Goal: Find specific page/section: Find specific page/section

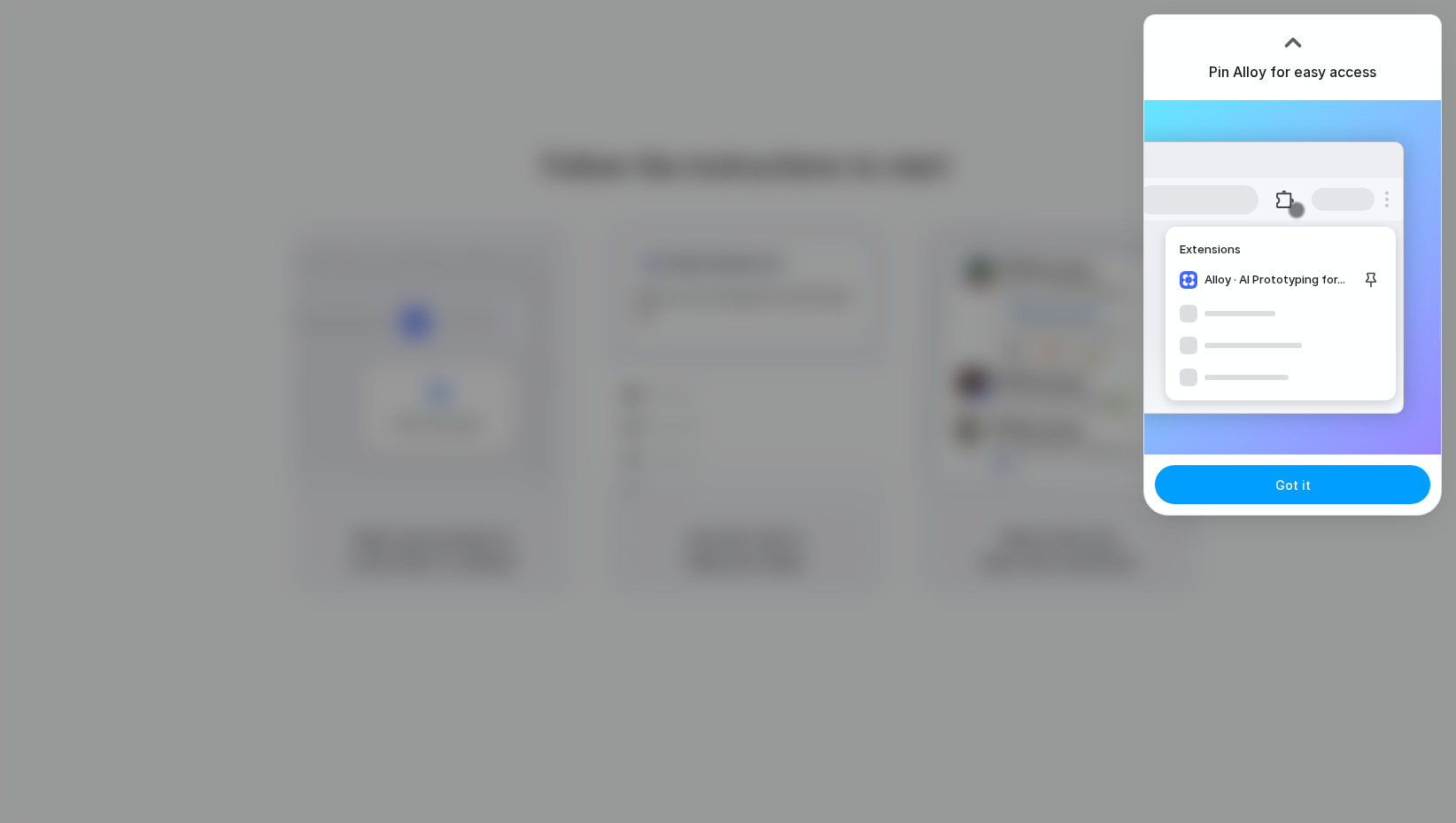
click at [1252, 484] on button "Got it" at bounding box center [1292, 484] width 276 height 39
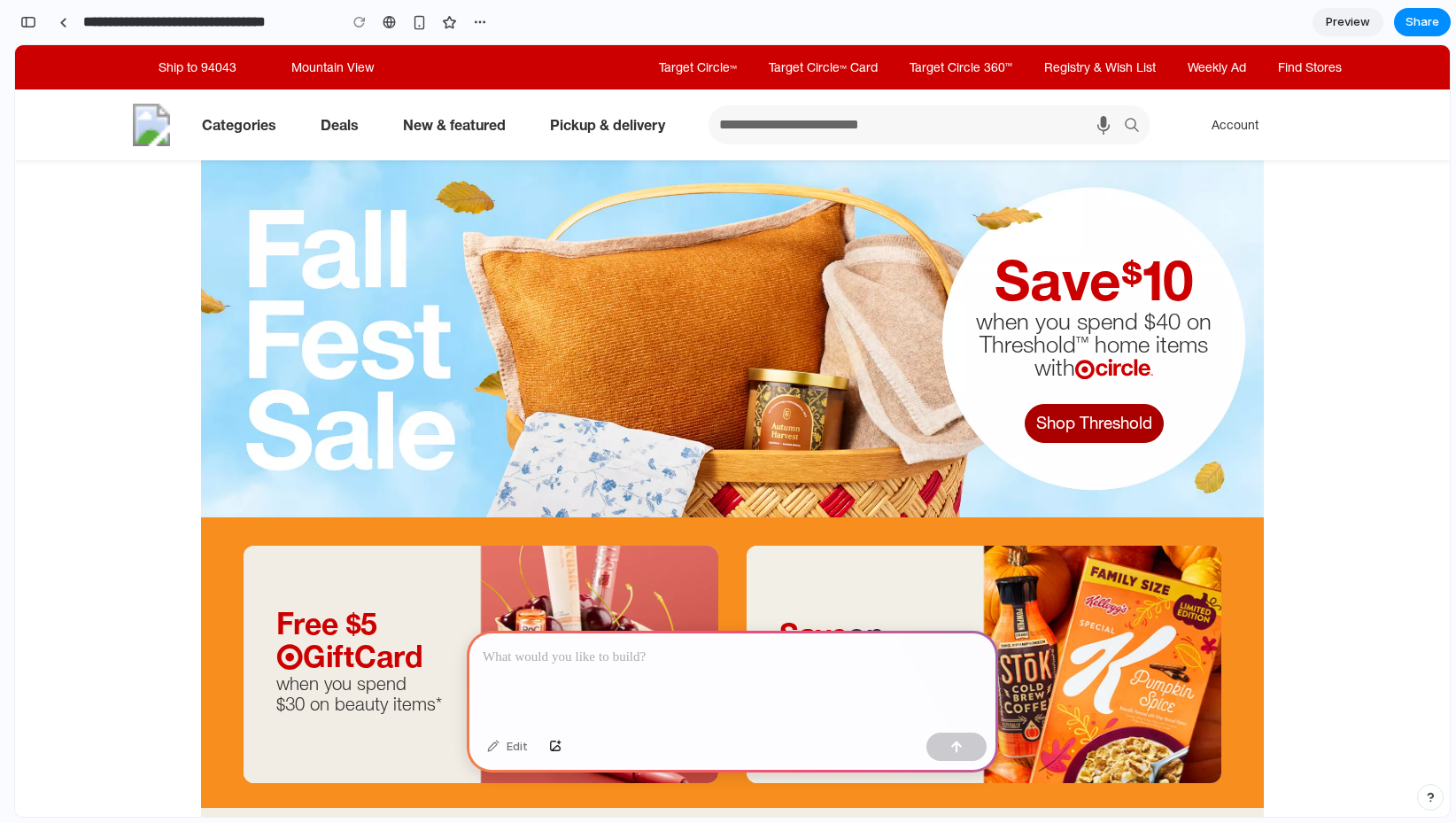
click at [763, 132] on input "What can we help you find? suggestions appear below" at bounding box center [918, 125] width 420 height 39
type input "*"
click at [630, 126] on link "Pickup & delivery" at bounding box center [611, 125] width 152 height 39
click at [474, 119] on link "New & featured" at bounding box center [457, 125] width 140 height 39
click at [510, 129] on link "New & featured" at bounding box center [457, 125] width 140 height 39
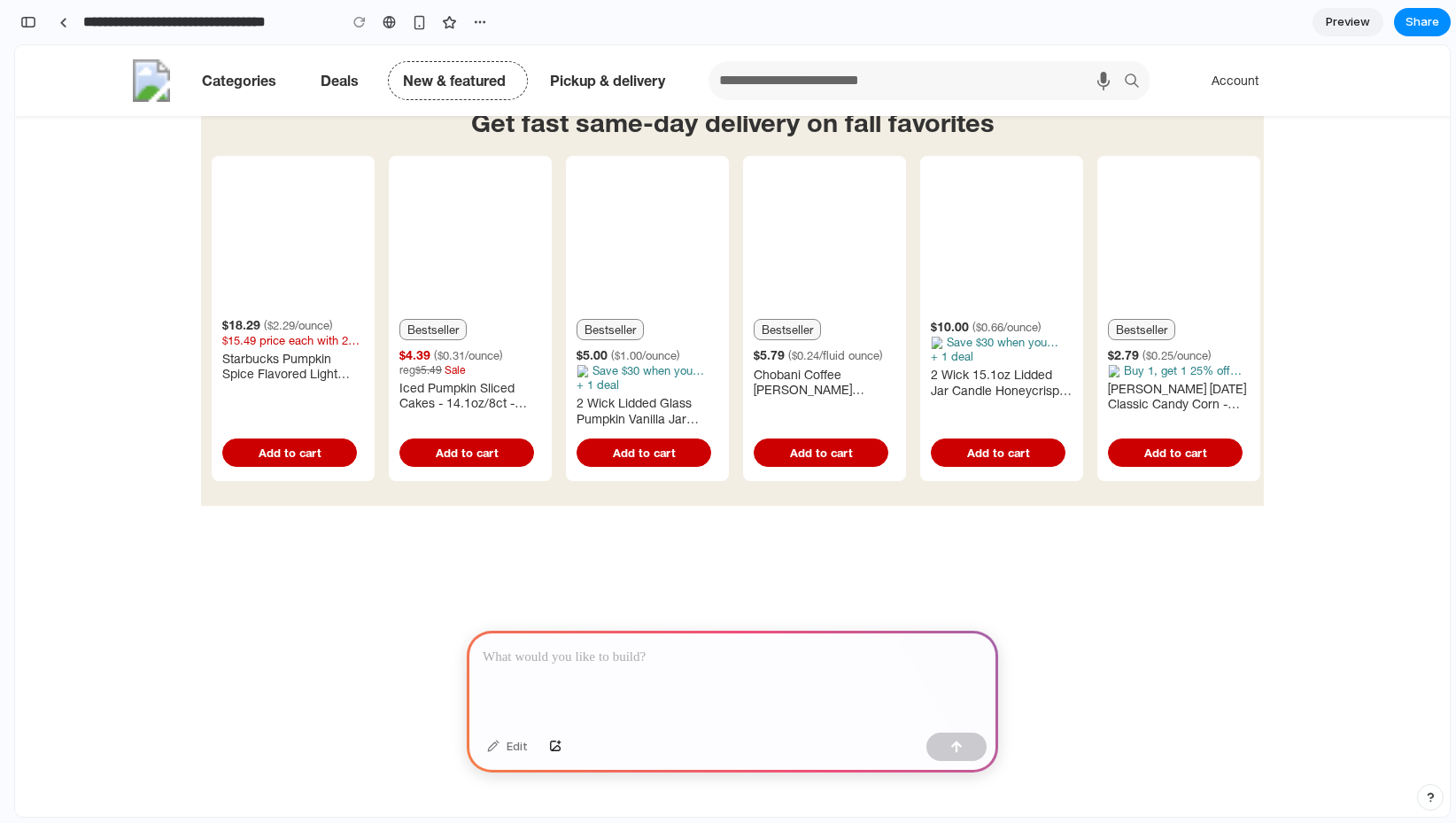
scroll to position [957, 0]
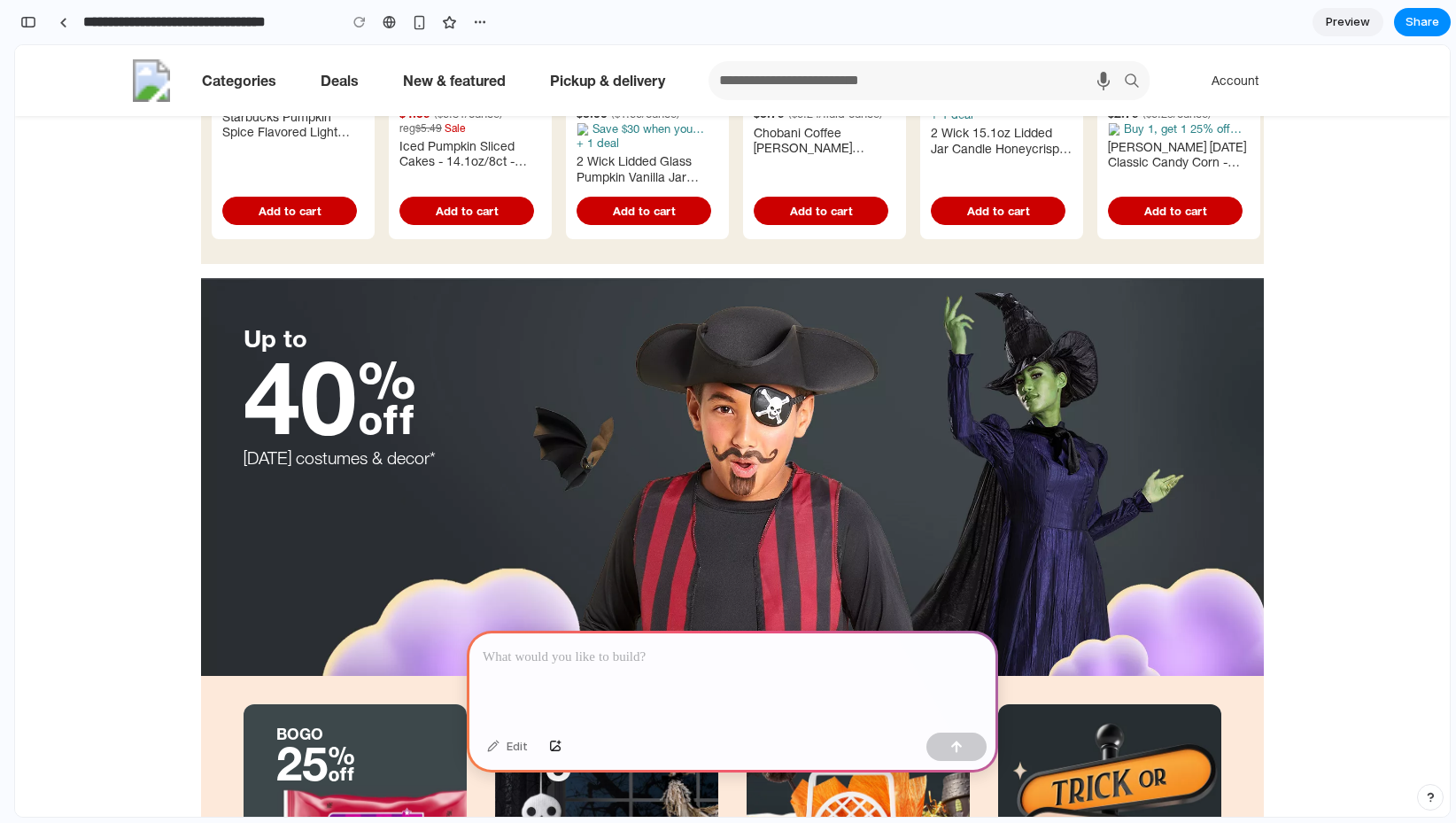
click at [659, 654] on p at bounding box center [732, 657] width 500 height 21
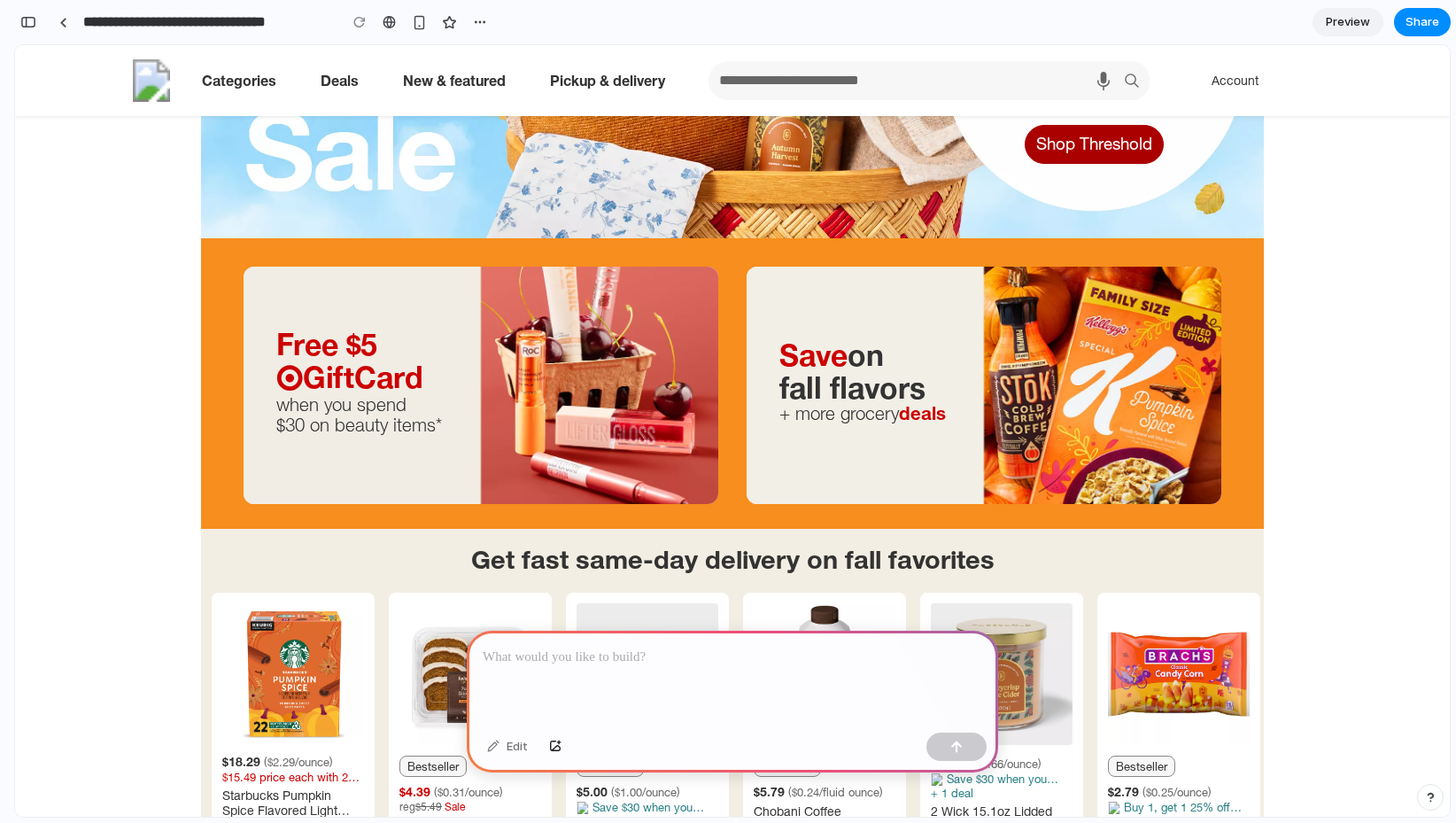
scroll to position [0, 0]
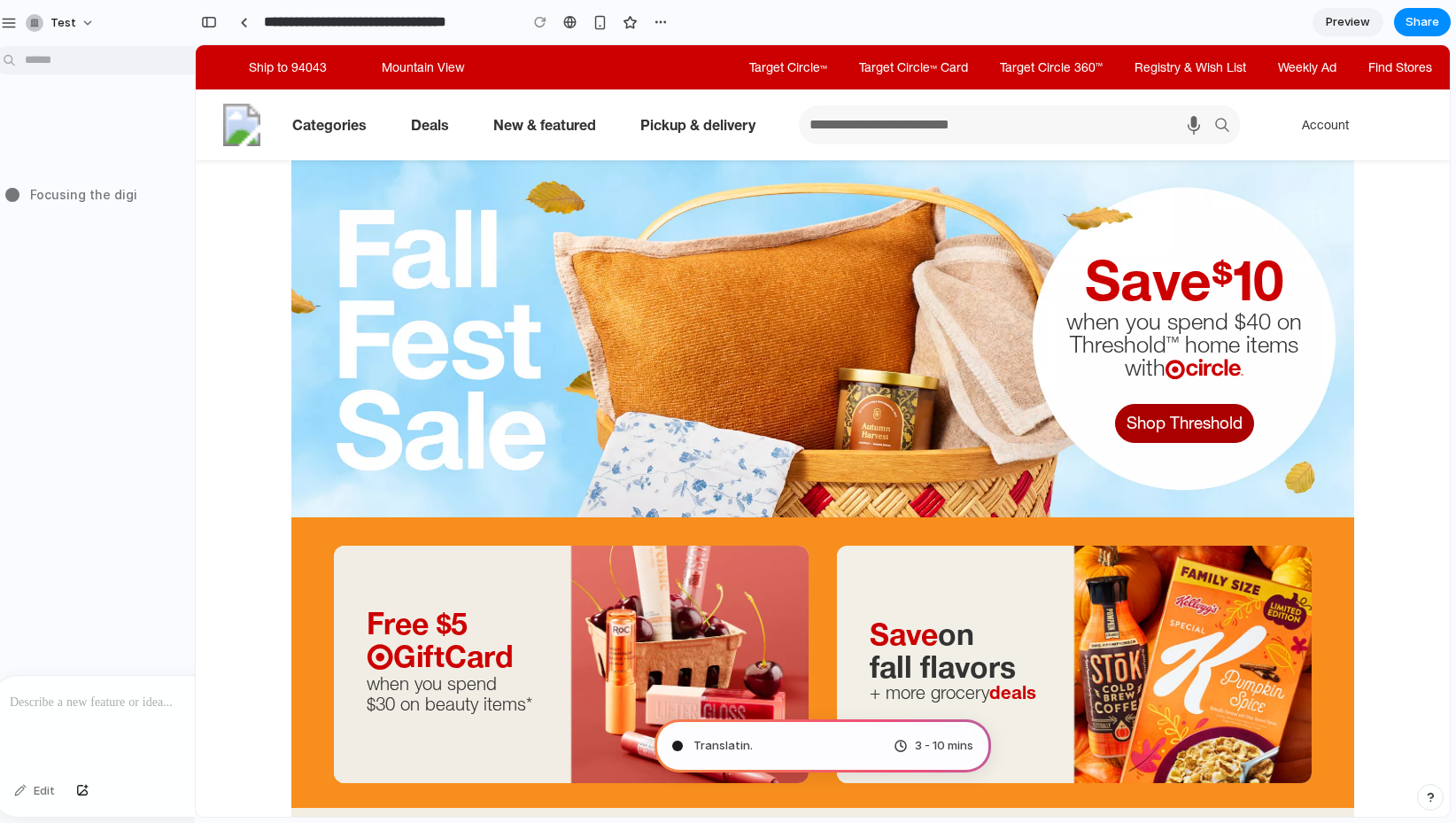
type input "**********"
